Goal: Task Accomplishment & Management: Complete application form

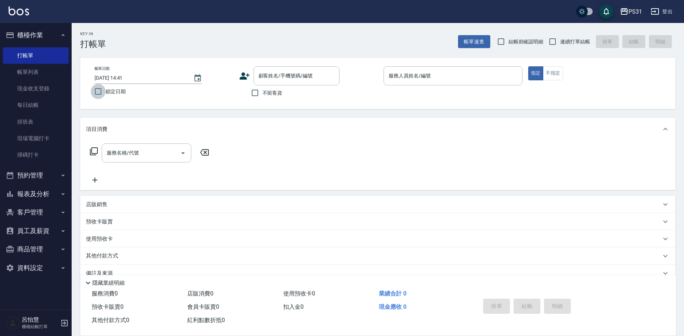
click at [102, 91] on input "鎖定日期" at bounding box center [98, 91] width 15 height 15
checkbox input "true"
click at [552, 42] on input "連續打單結帳" at bounding box center [552, 41] width 15 height 15
checkbox input "true"
drag, startPoint x: 256, startPoint y: 93, endPoint x: 237, endPoint y: 100, distance: 19.4
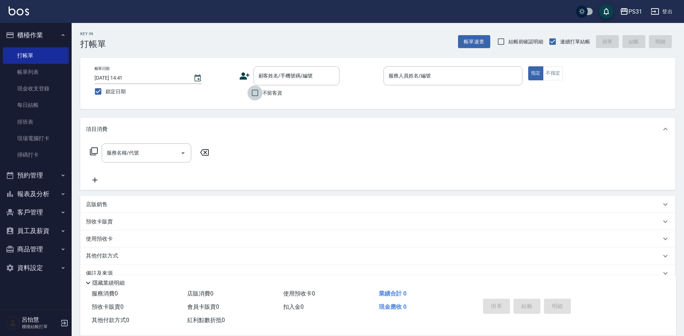
click at [254, 96] on input "不留客資" at bounding box center [254, 92] width 15 height 15
checkbox input "true"
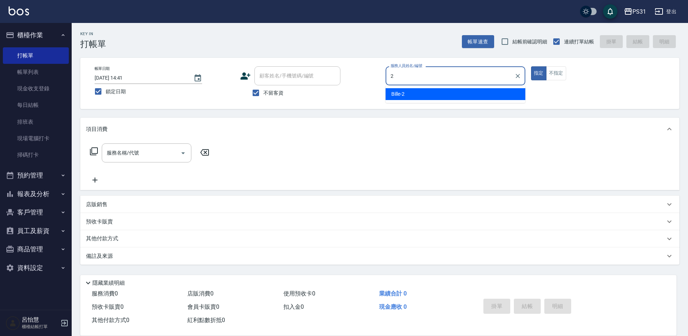
type input "2"
type button "true"
type input "Bille-2"
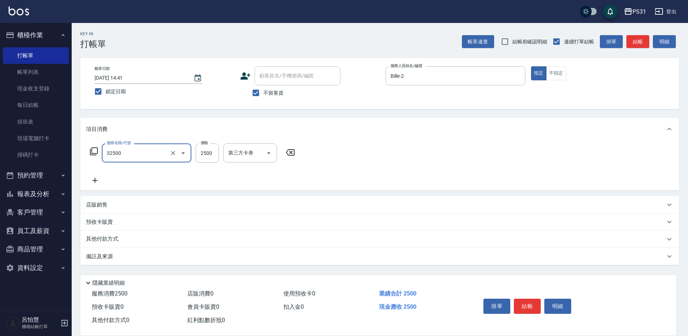
type input "燙髮2500(32500)"
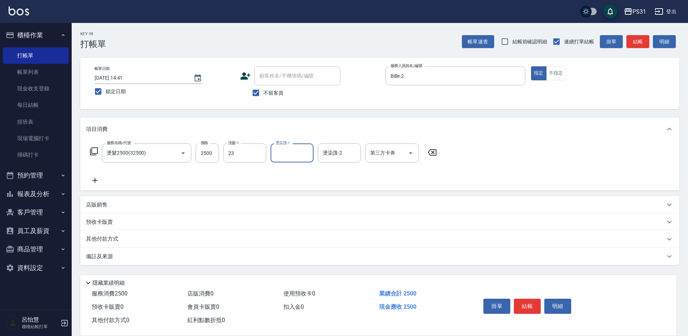
type input "羊羊-23"
click at [95, 208] on p "店販銷售" at bounding box center [96, 205] width 21 height 8
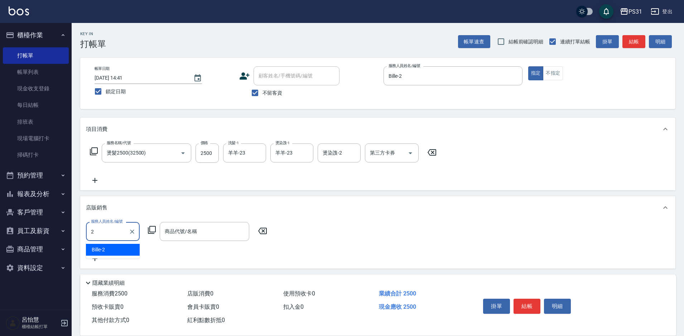
type input "Bille-2"
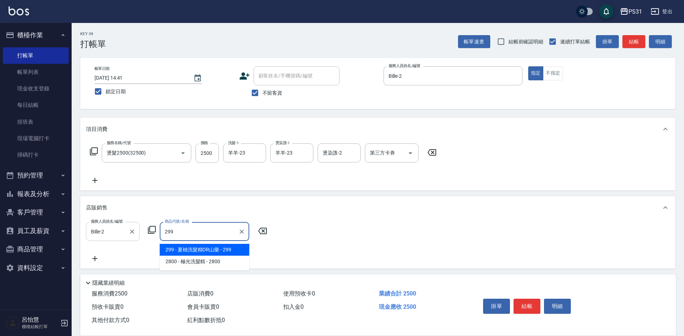
type input "夏柚洗髮精OR山藥"
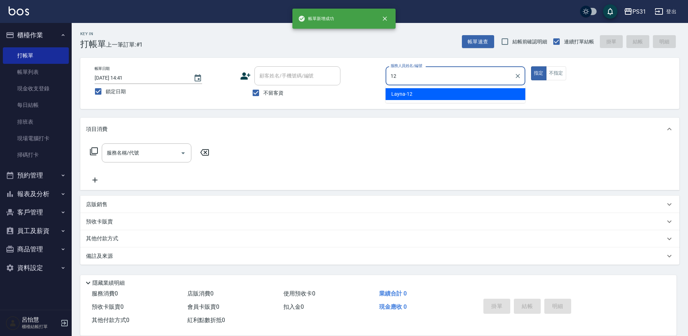
type input "Layna-12"
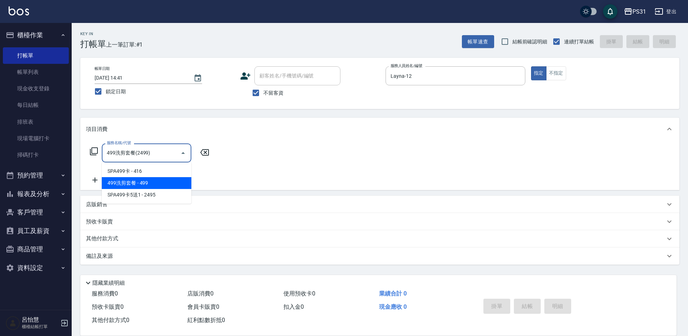
type input "499洗剪套餐(2499)"
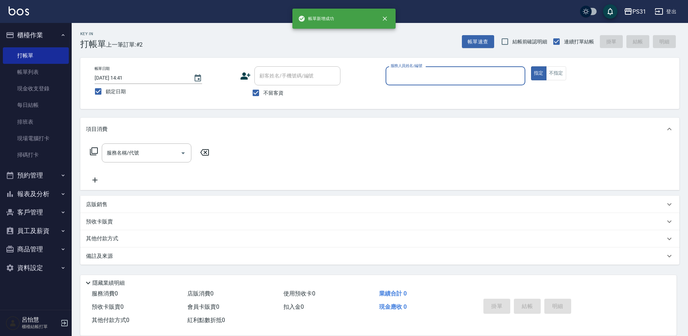
type input "8"
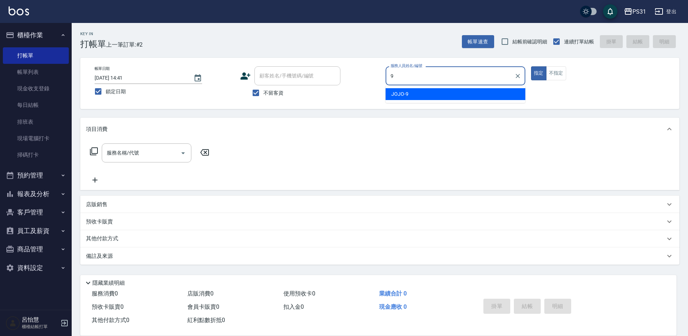
type input "JOJO-9"
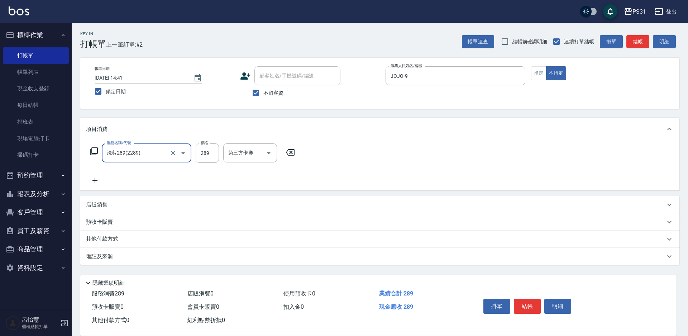
type input "洗剪289(2289)"
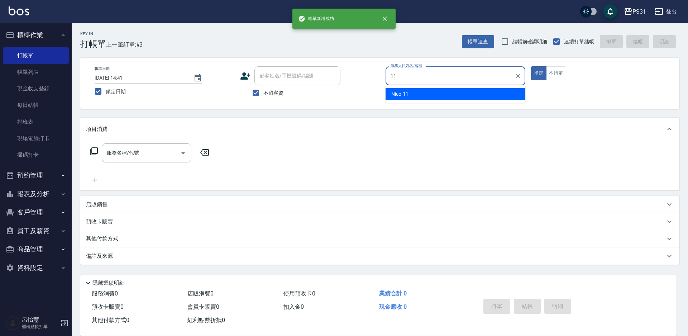
type input "Nico-11"
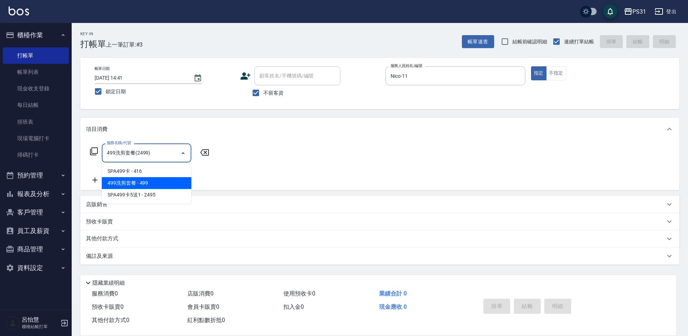
type input "499洗剪套餐(2499)"
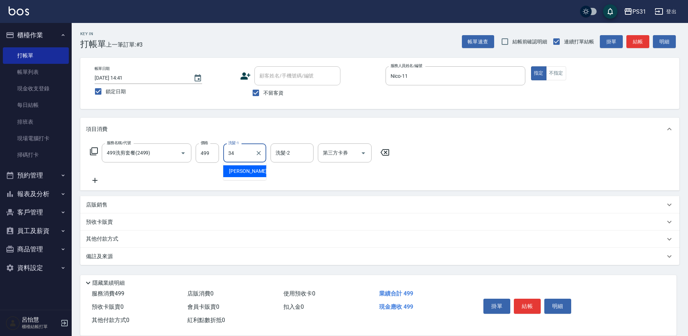
type input "鈺欣-34"
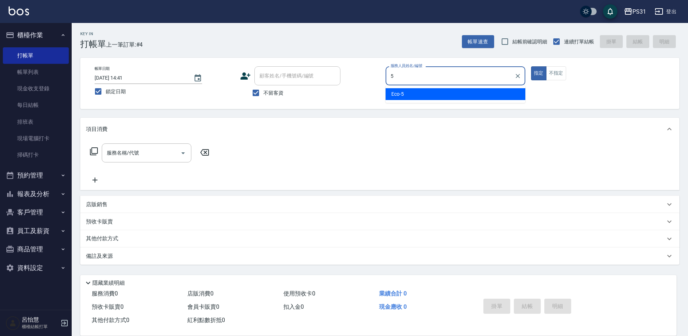
type input "Eco-5"
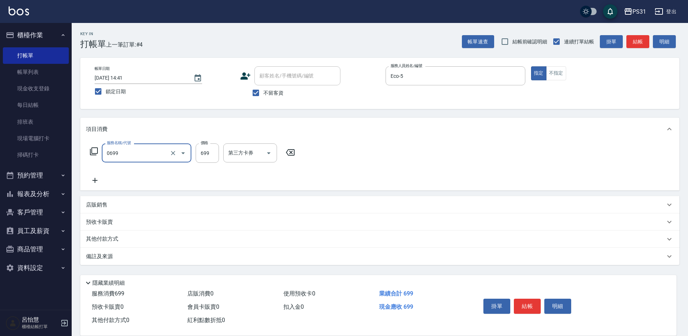
type input "精油699(0699)"
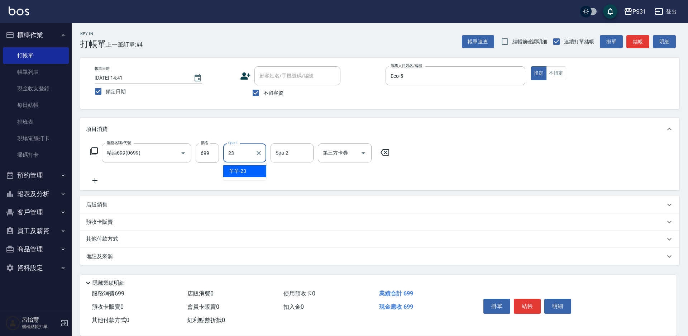
type input "羊羊-23"
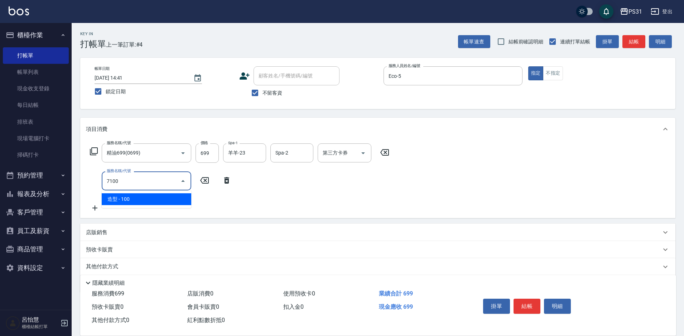
type input "造型(7100)"
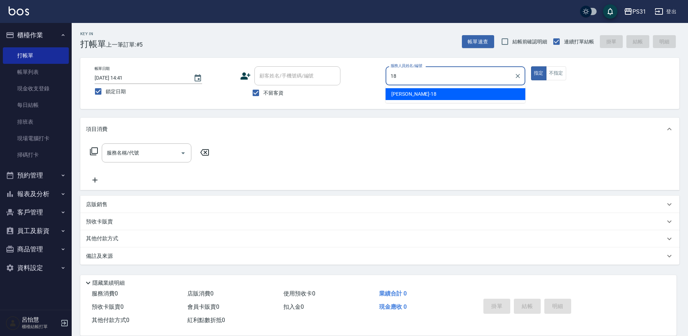
type input "Rita-18"
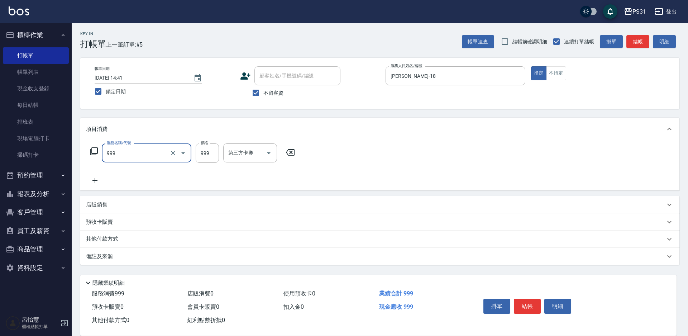
type input "精油套餐999(999)"
type input "899"
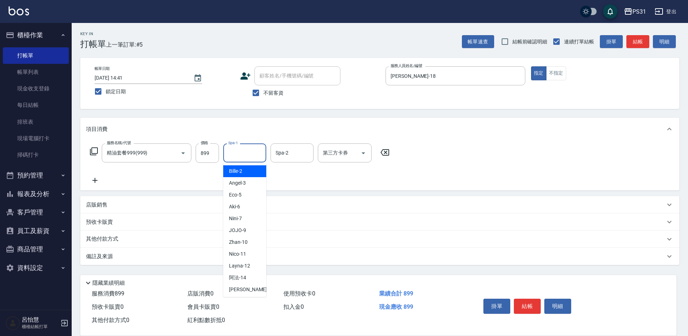
click at [233, 153] on div "Spa-1 Spa-1" at bounding box center [244, 152] width 43 height 19
type input "鈺欣-34"
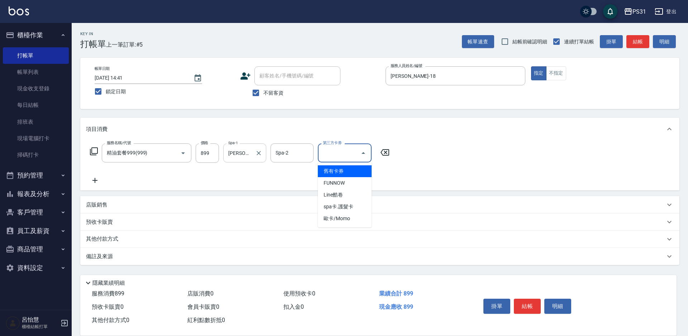
type input "舊有卡券"
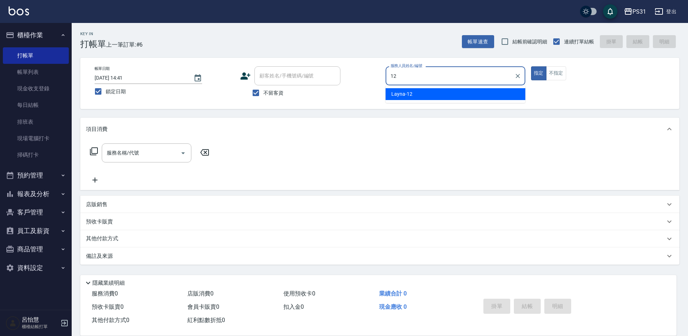
type input "Layna-12"
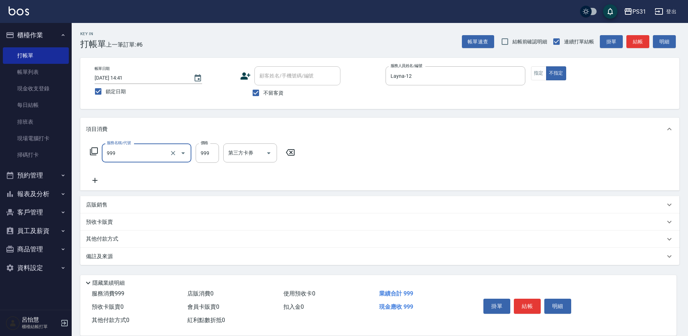
type input "精油套餐999(999)"
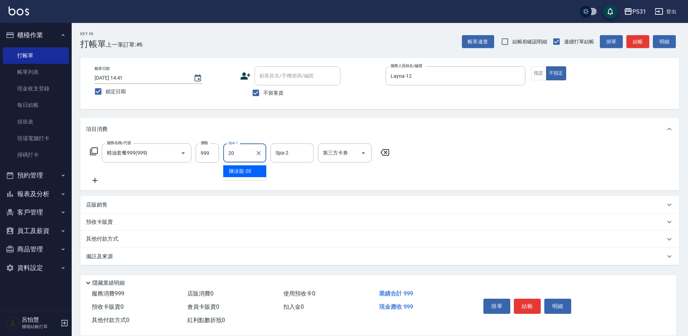
type input "陳泳龍-20"
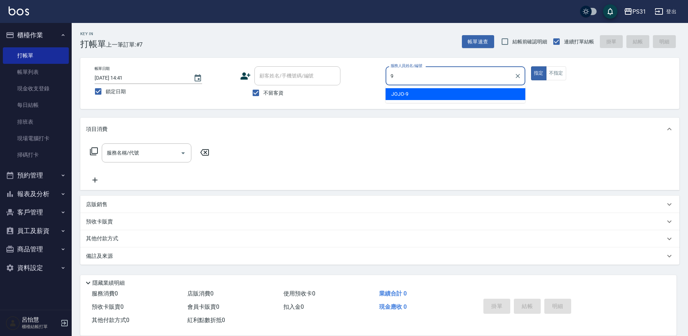
type input "JOJO-9"
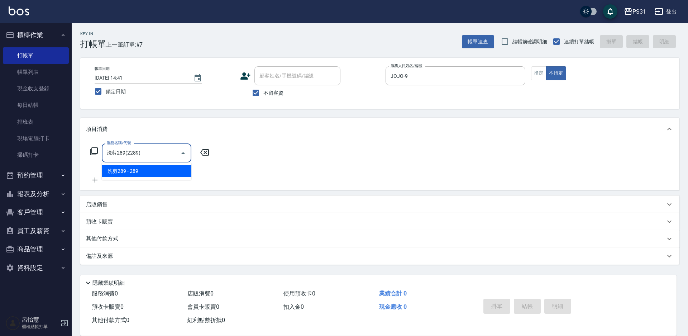
type input "洗剪289(2289)"
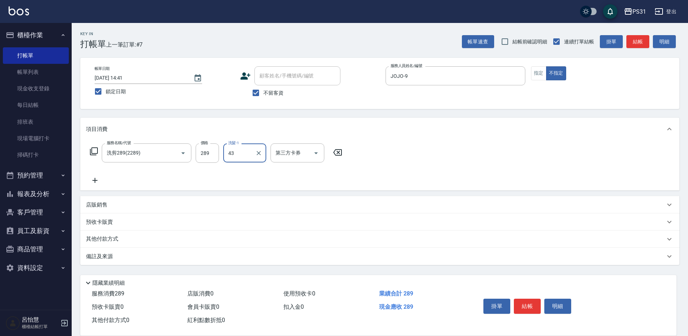
type input "豆豆-43"
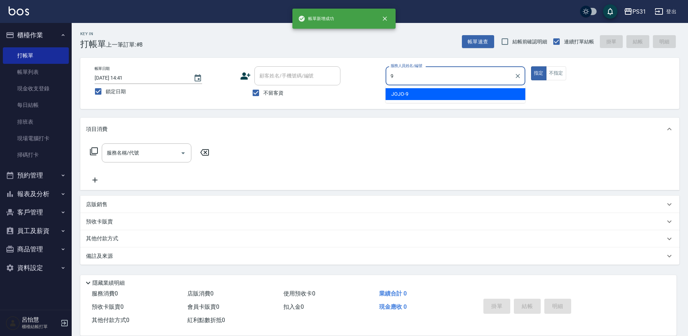
type input "JOJO-9"
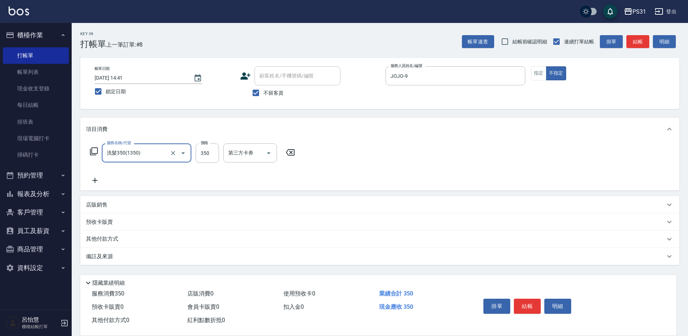
type input "洗髮350(1350)"
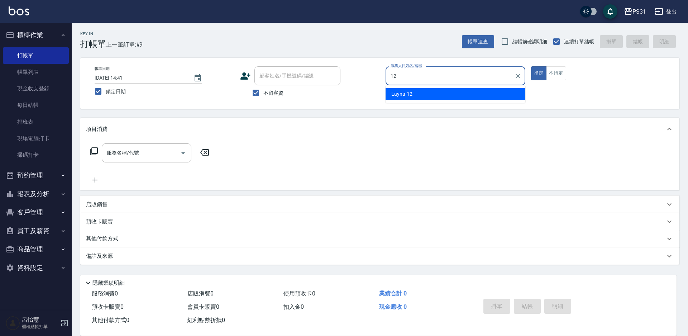
type input "Layna-12"
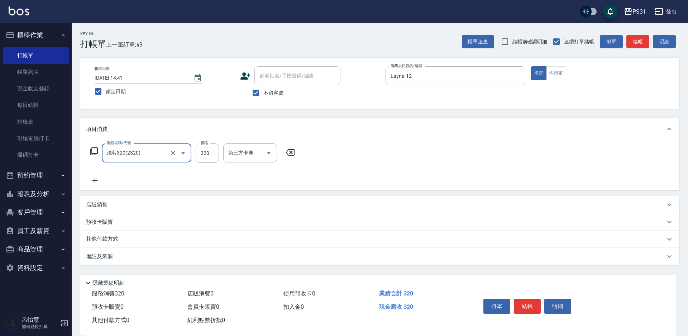
type input "洗剪320(2320)"
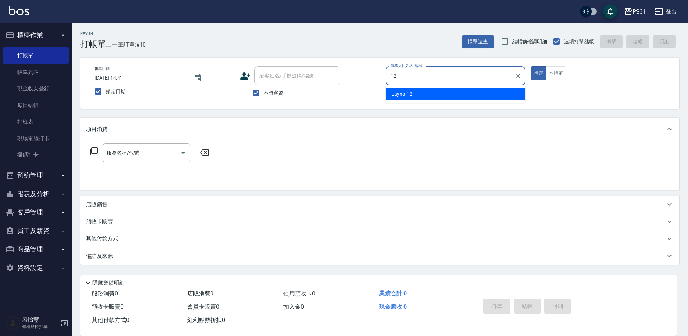
type input "Layna-12"
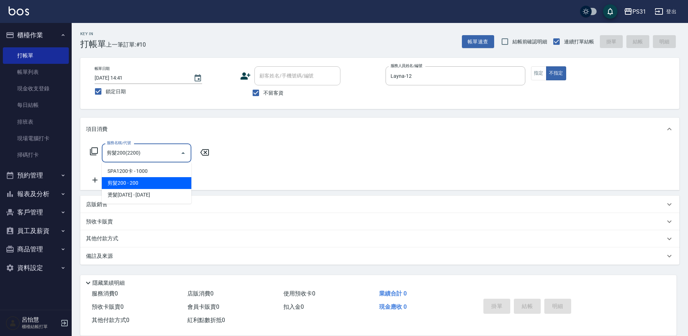
type input "剪髮200(2200)"
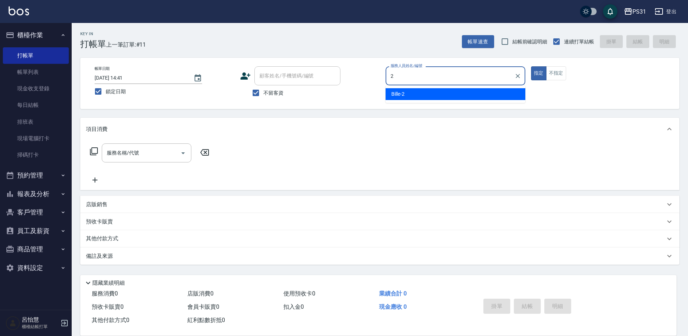
type input "Bille-2"
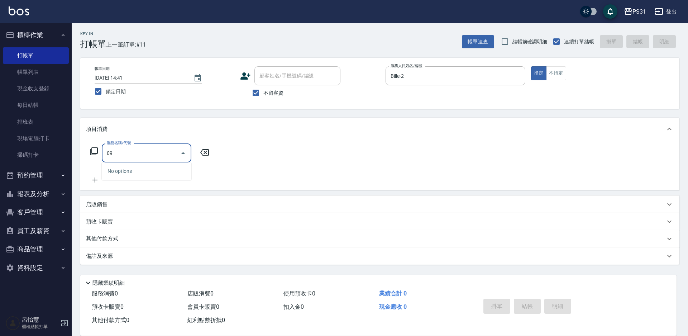
type input "0"
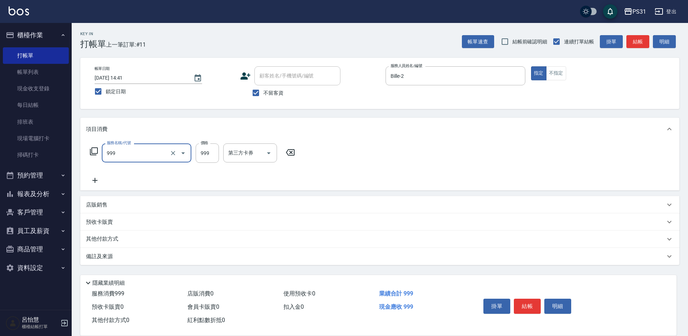
type input "精油套餐999(999)"
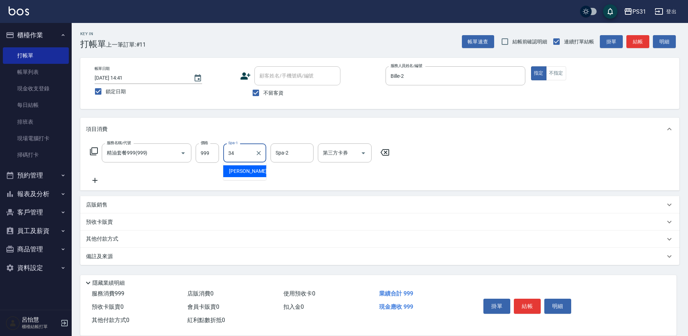
type input "鈺欣-34"
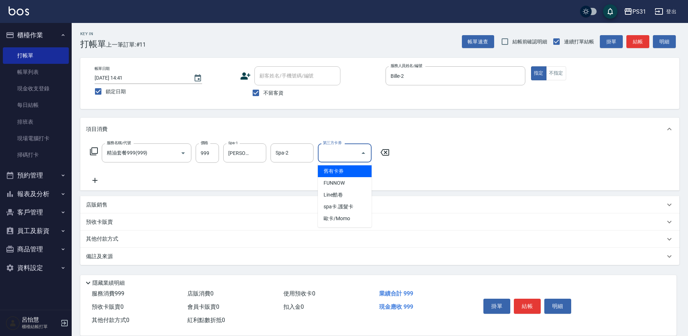
type input "舊有卡券"
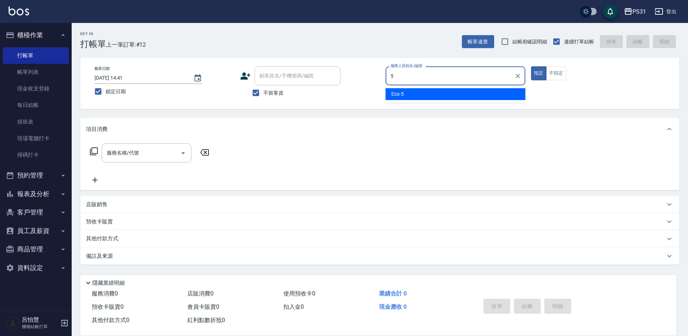
type input "Eco-5"
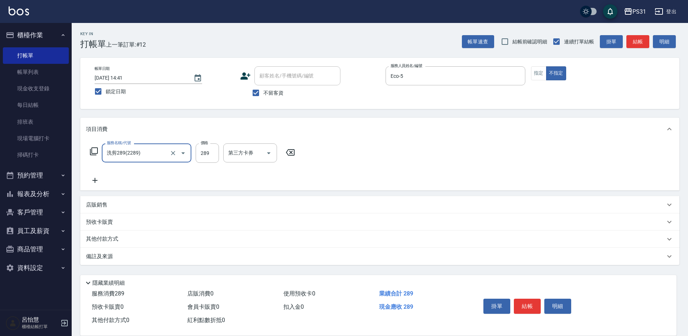
type input "洗剪289(2289)"
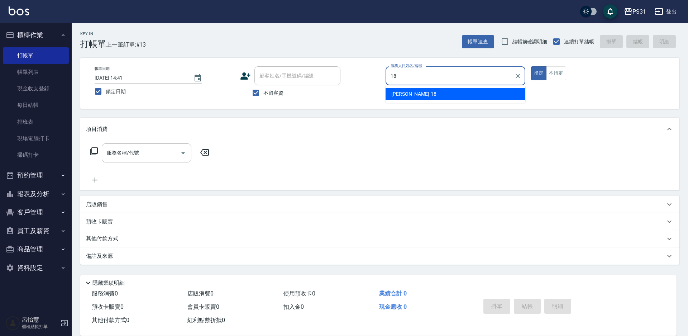
type input "Rita-18"
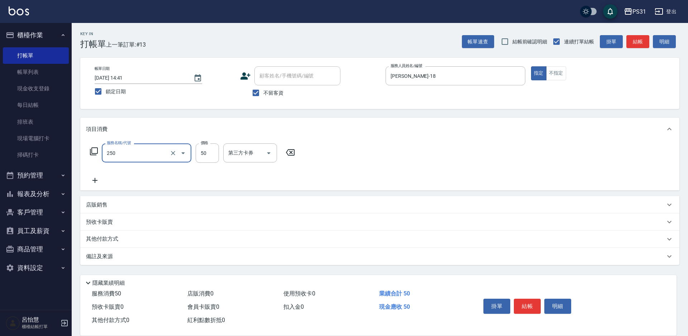
type input "剪瀏海(250)"
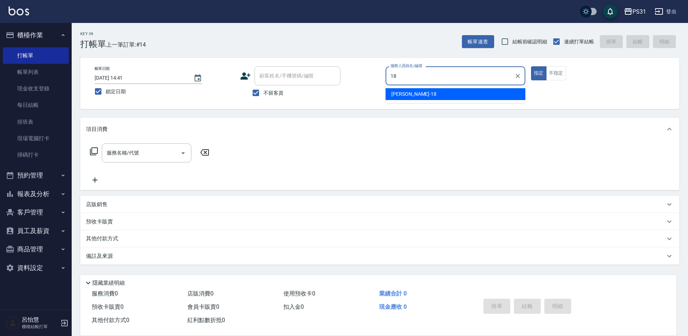
type input "Rita-18"
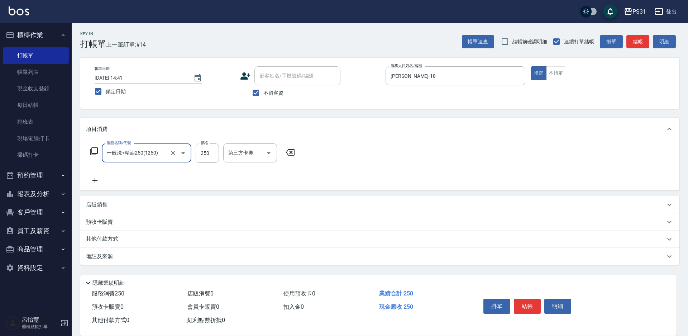
type input "一般洗+精油250(1250)"
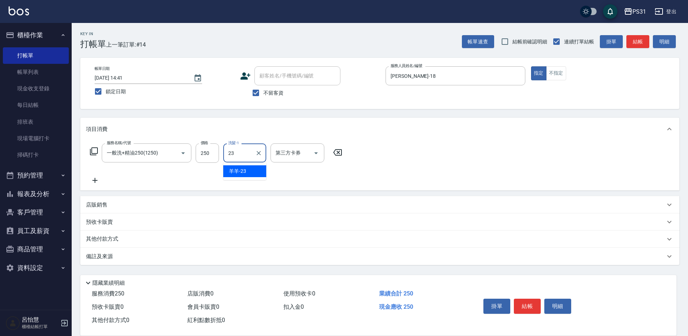
type input "羊羊-23"
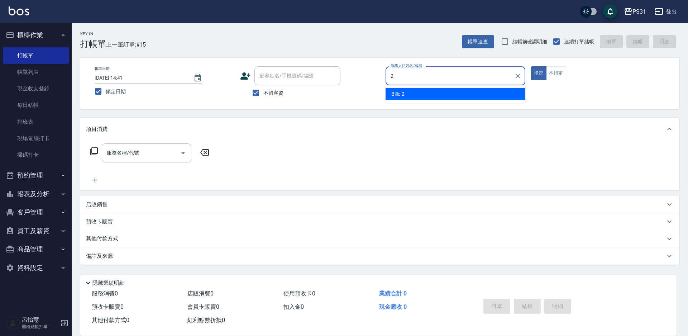
type input "Bille-2"
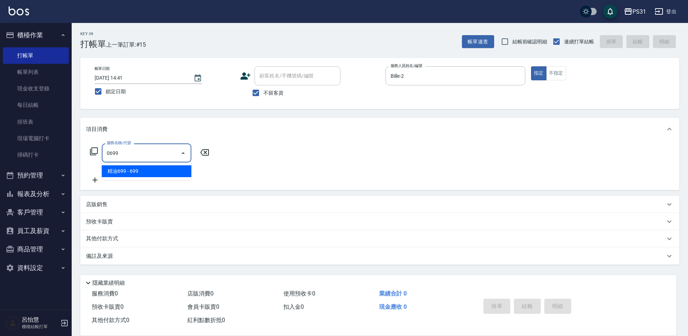
type input "精油699(0699)"
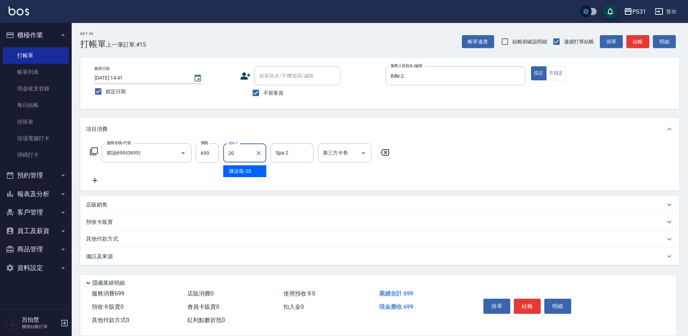
type input "陳泳龍-20"
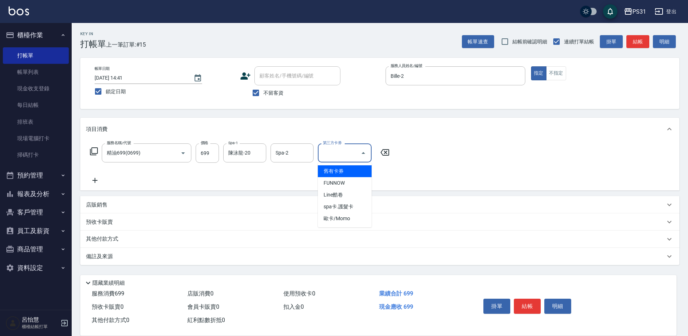
type input "舊有卡券"
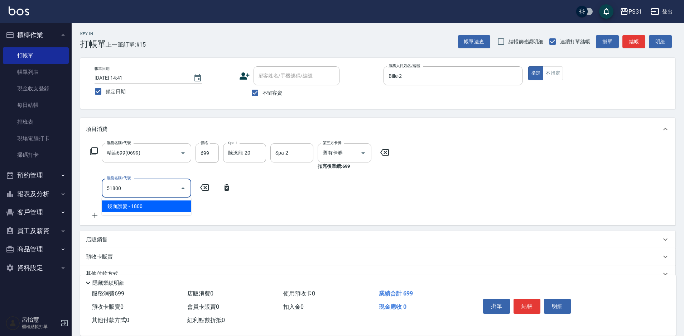
type input "鏡面護髮(51800)"
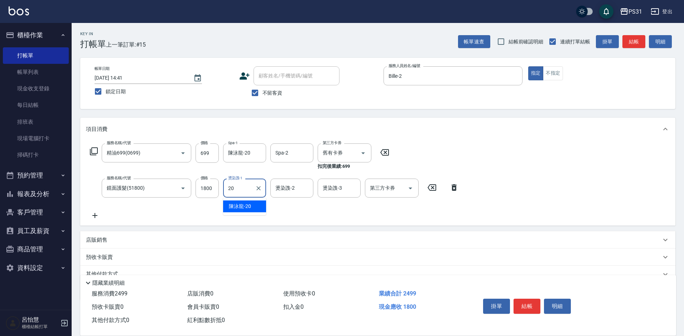
type input "陳泳龍-20"
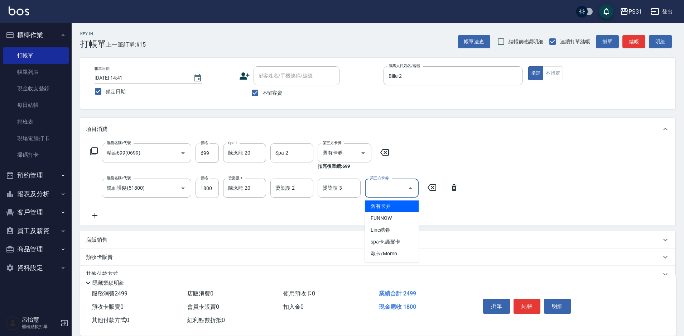
type input "舊有卡券"
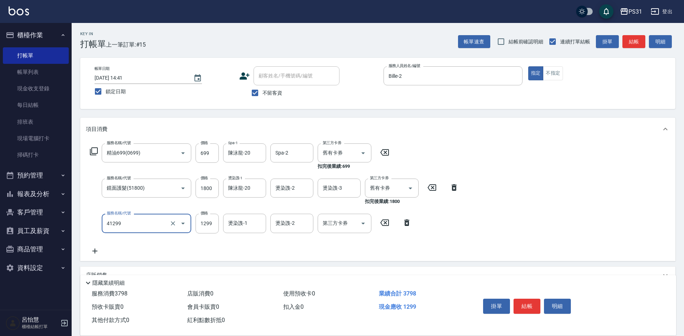
type input "長髮染髮(41299)"
type input "1300"
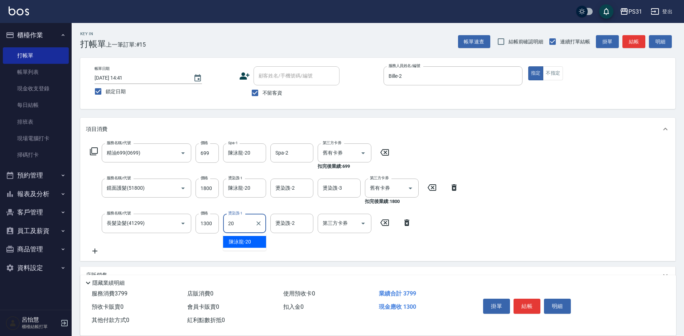
type input "陳泳龍-20"
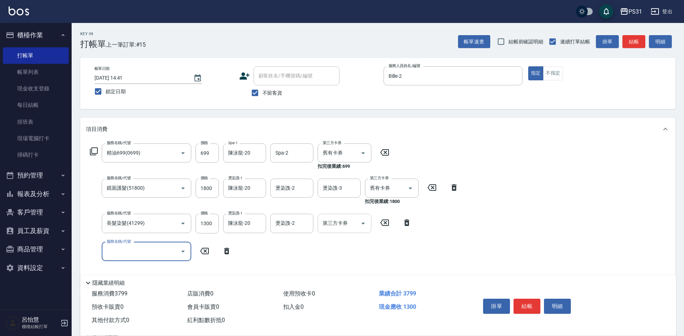
click at [361, 223] on icon "Open" at bounding box center [363, 223] width 9 height 9
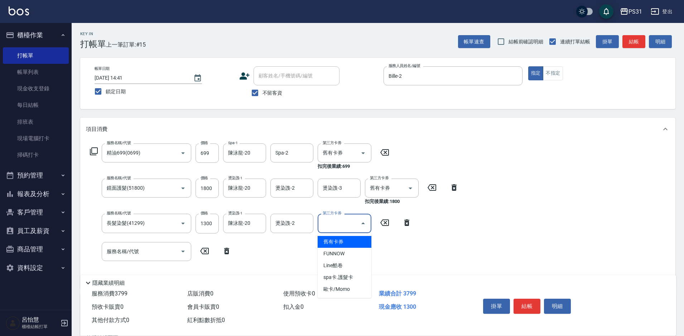
click at [347, 245] on span "舊有卡券" at bounding box center [345, 242] width 54 height 12
type input "舊有卡券"
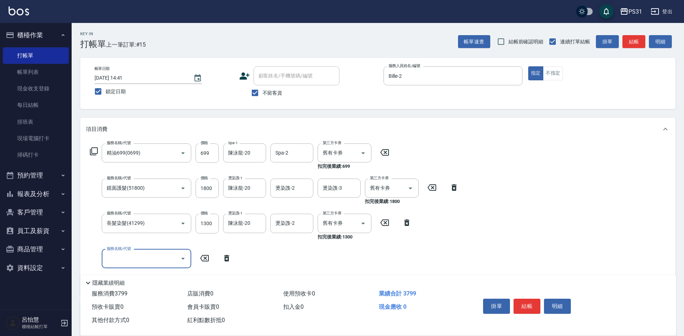
click at [221, 256] on icon at bounding box center [227, 258] width 18 height 9
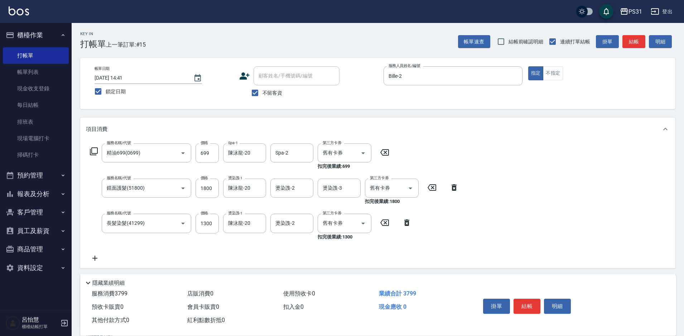
click at [94, 152] on icon at bounding box center [94, 151] width 9 height 9
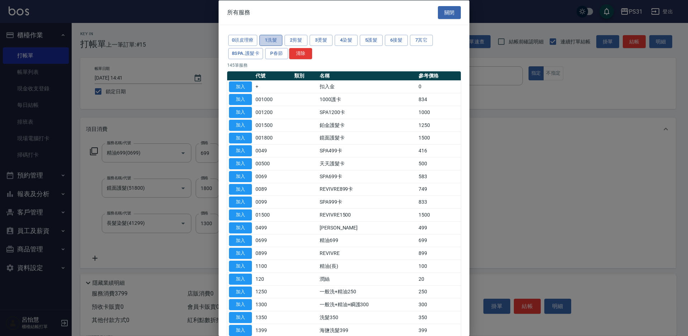
click at [272, 36] on button "1洗髮" at bounding box center [270, 40] width 23 height 11
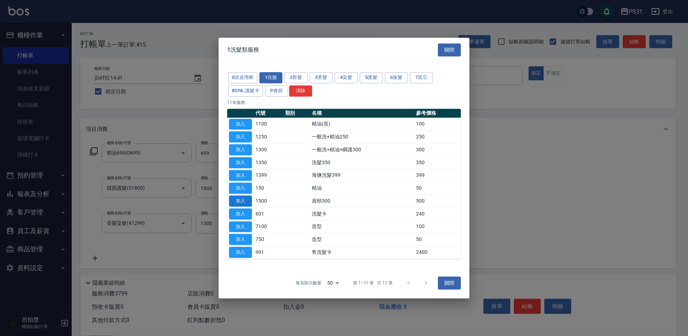
click at [245, 203] on button "加入" at bounding box center [240, 200] width 23 height 11
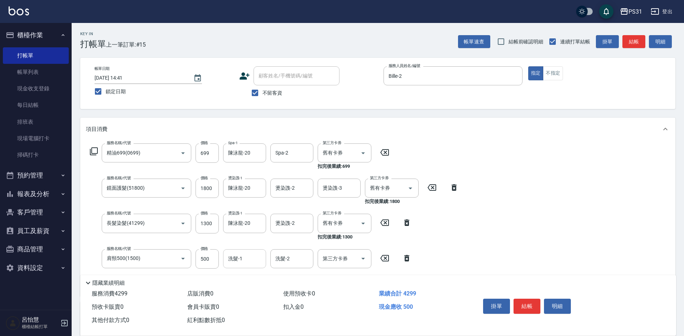
click at [265, 251] on div "洗髮-1" at bounding box center [244, 258] width 43 height 19
type input "陳泳龍-20"
type input "舊有卡券"
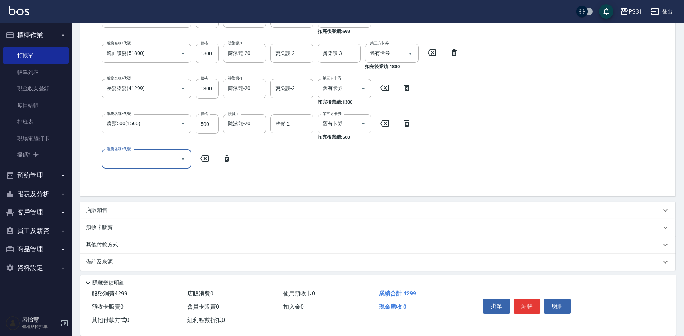
scroll to position [138, 0]
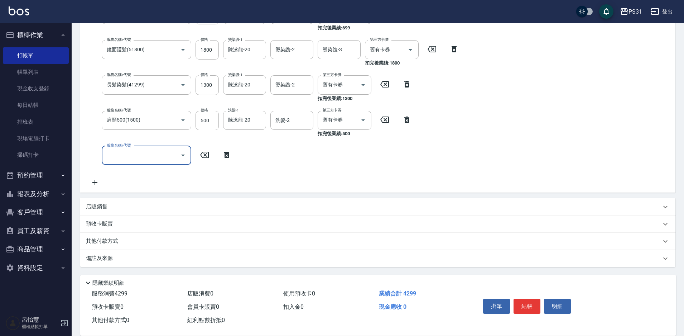
click at [103, 206] on p "店販銷售" at bounding box center [96, 207] width 21 height 8
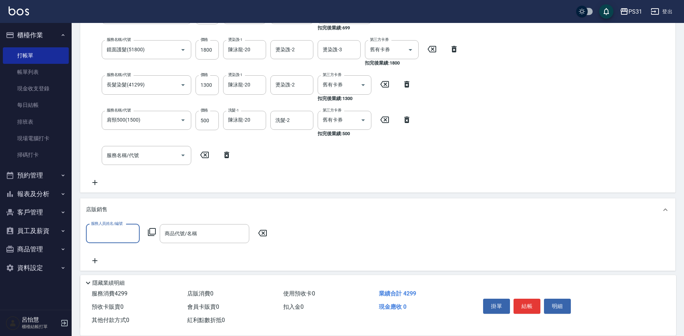
scroll to position [0, 0]
type input "Bille-2"
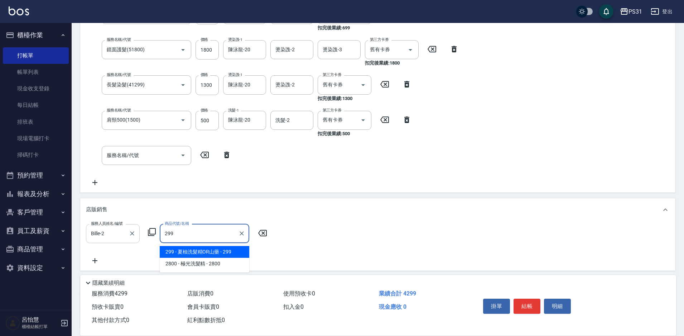
type input "夏柚洗髮精OR山藥"
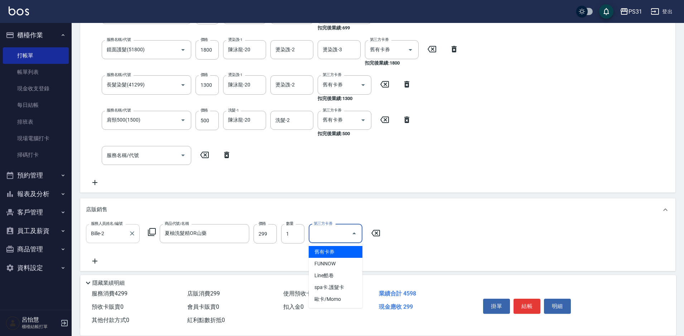
type input "舊有卡券"
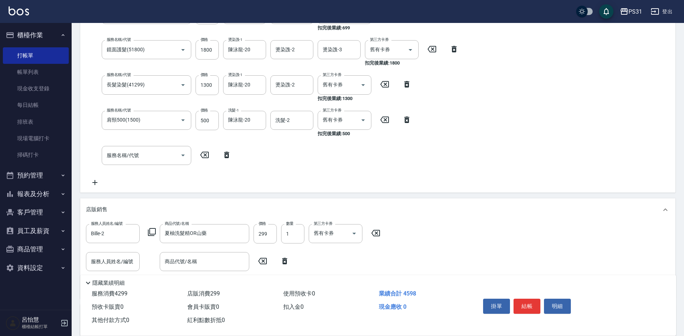
click at [285, 257] on icon at bounding box center [285, 260] width 18 height 9
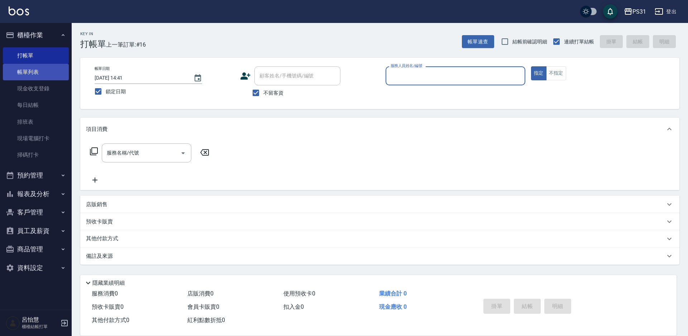
click at [30, 72] on link "帳單列表" at bounding box center [36, 72] width 66 height 16
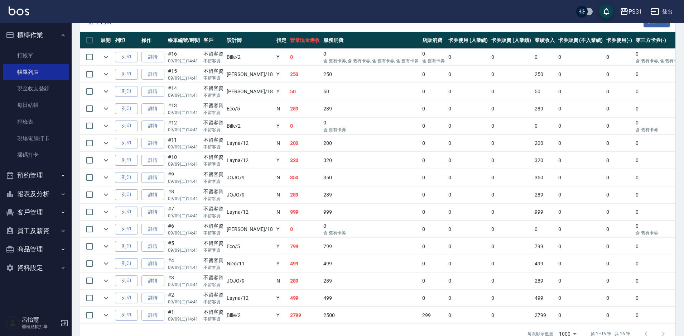
scroll to position [189, 0]
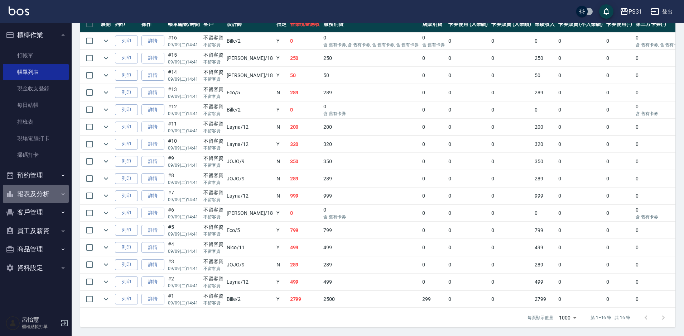
click at [43, 190] on button "報表及分析" at bounding box center [36, 193] width 66 height 19
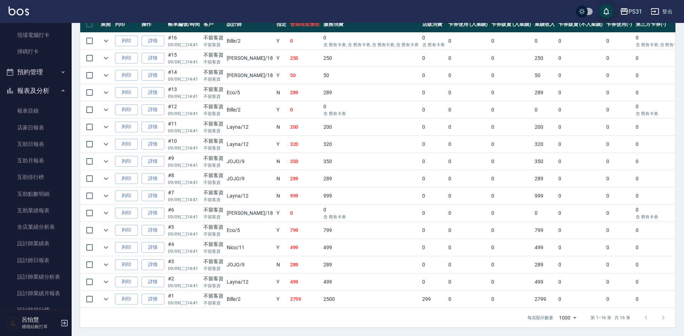
scroll to position [107, 0]
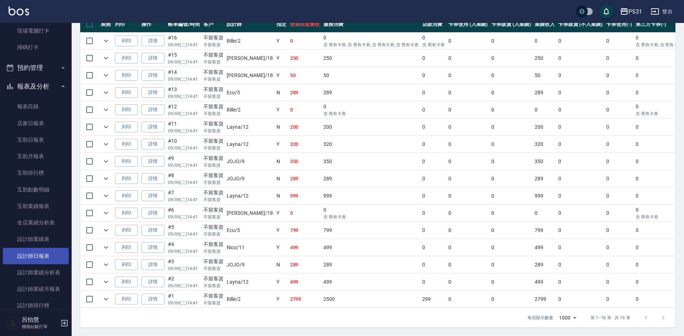
click at [44, 252] on link "設計師日報表" at bounding box center [36, 255] width 66 height 16
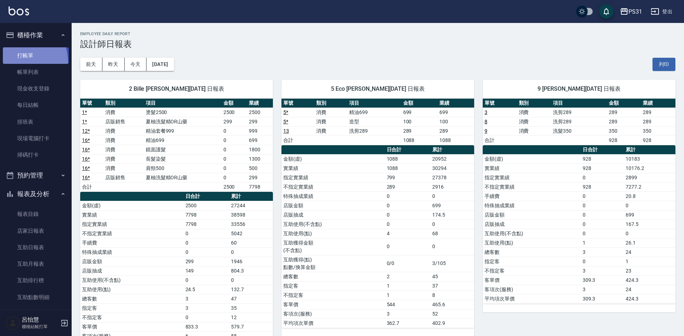
click at [18, 62] on link "打帳單" at bounding box center [36, 55] width 66 height 16
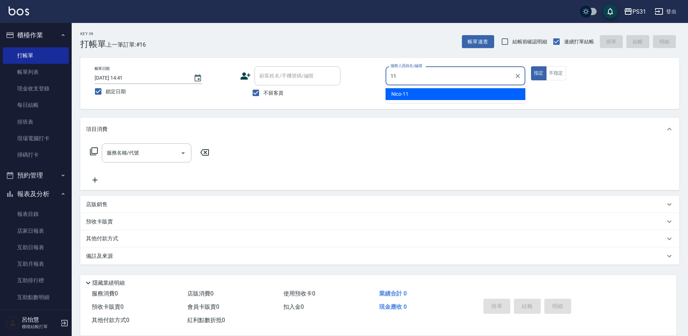
type input "Nico-11"
type button "true"
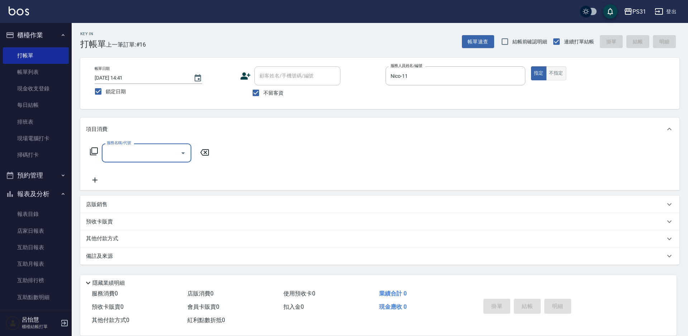
click at [561, 76] on button "不指定" at bounding box center [556, 73] width 20 height 14
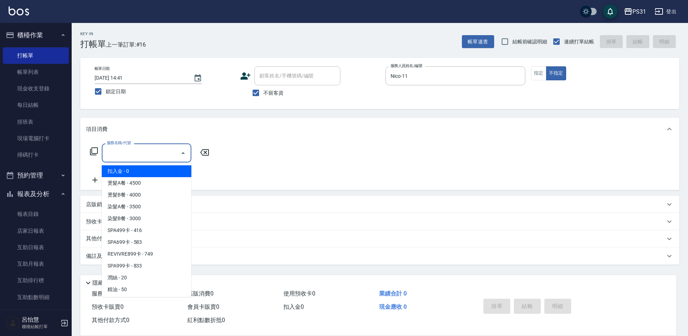
click at [157, 152] on input "服務名稱/代號" at bounding box center [141, 152] width 72 height 13
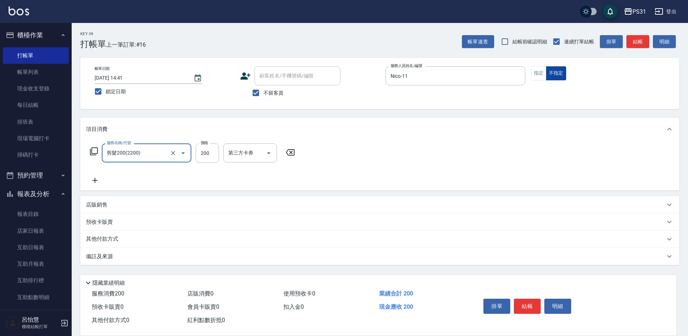
type input "剪髮200(2200)"
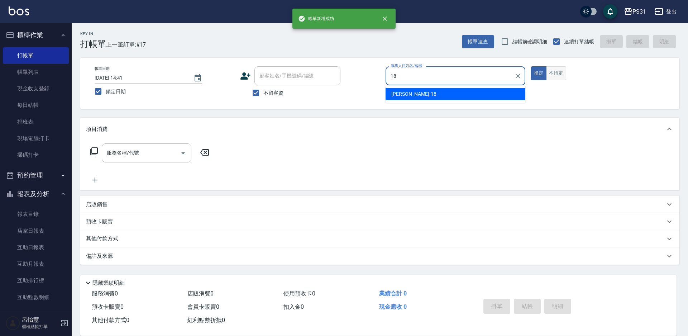
type input "Rita-18"
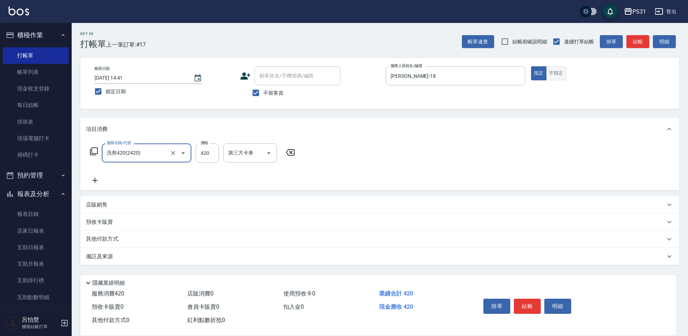
type input "洗剪420(2420)"
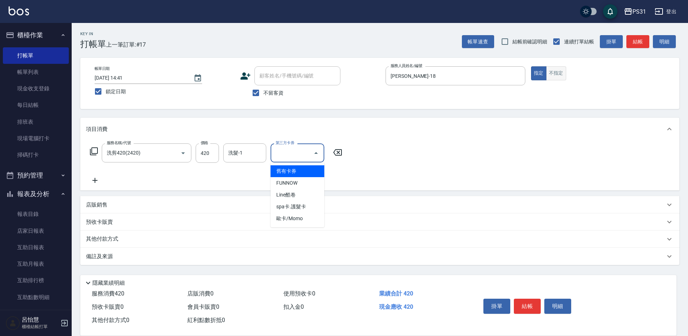
type input "舊有卡券"
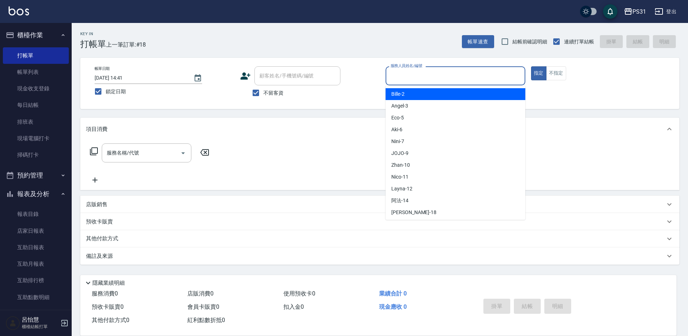
click at [515, 81] on input "服務人員姓名/編號" at bounding box center [455, 75] width 133 height 13
type input "Bille-2"
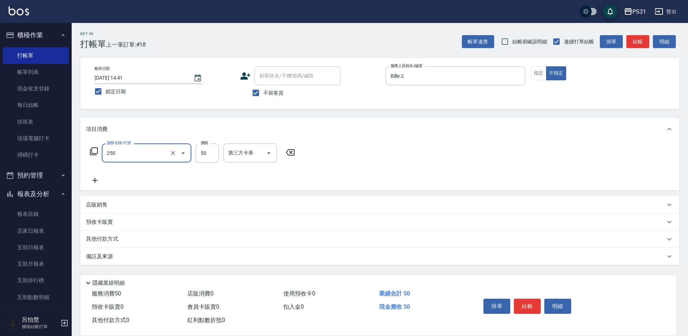
type input "剪瀏海(250)"
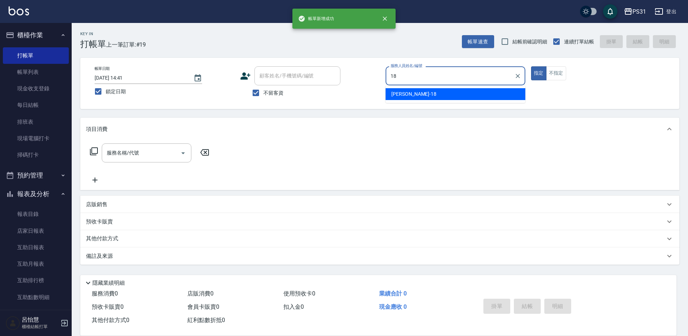
type input "Rita-18"
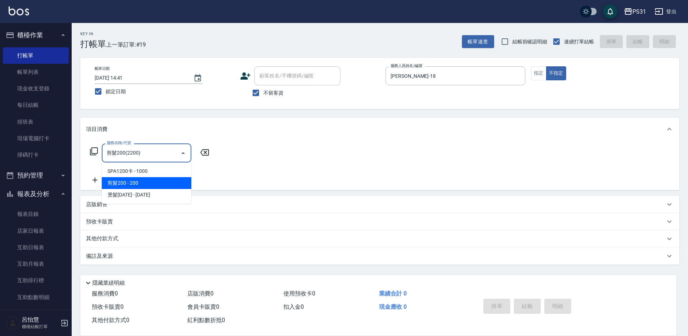
type input "剪髮200(2200)"
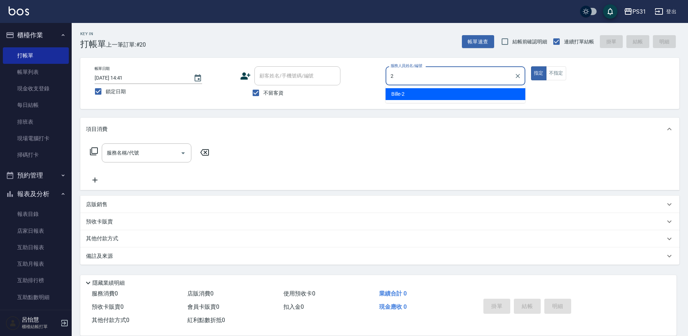
type input "Bille-2"
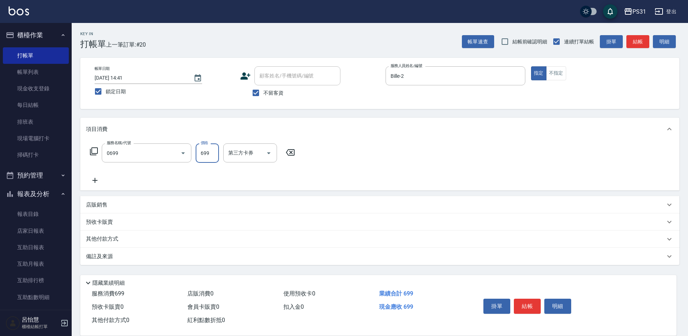
type input "精油699(0699)"
type input "陳泳龍-20"
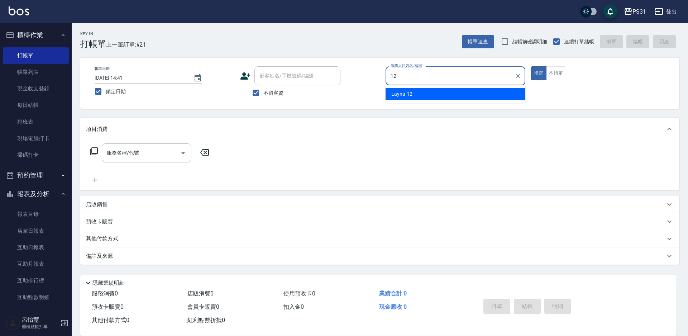
type input "Layna-12"
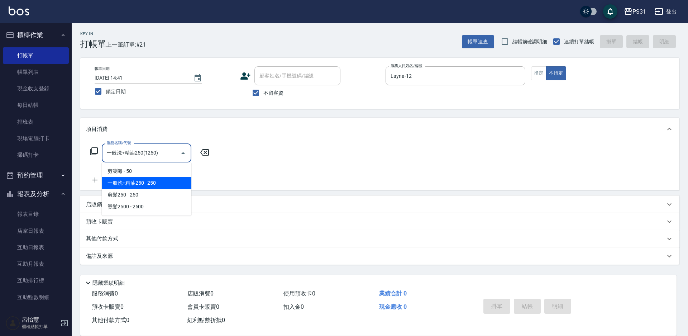
type input "一般洗+精油250(1250)"
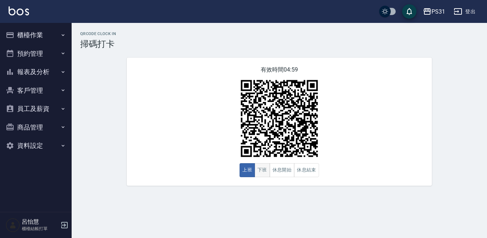
click at [264, 169] on button "下班" at bounding box center [262, 170] width 15 height 14
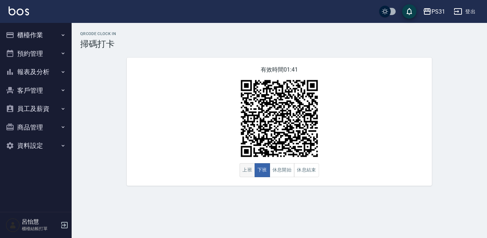
click at [245, 172] on button "上班" at bounding box center [247, 170] width 15 height 14
